Goal: Check status: Check status

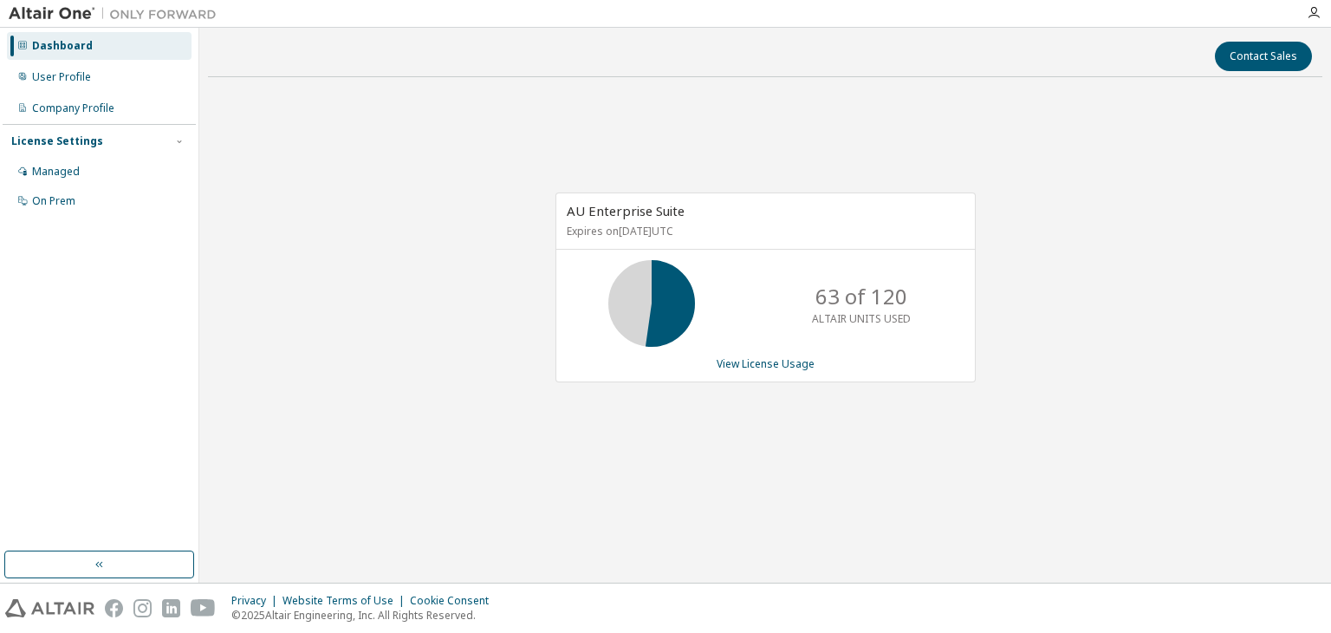
click at [980, 458] on div "AU Enterprise Suite Expires on December 26, 2025 UTC 63 of 120 ALTAIR UNITS USE…" at bounding box center [765, 297] width 1114 height 412
